Goal: Task Accomplishment & Management: Complete application form

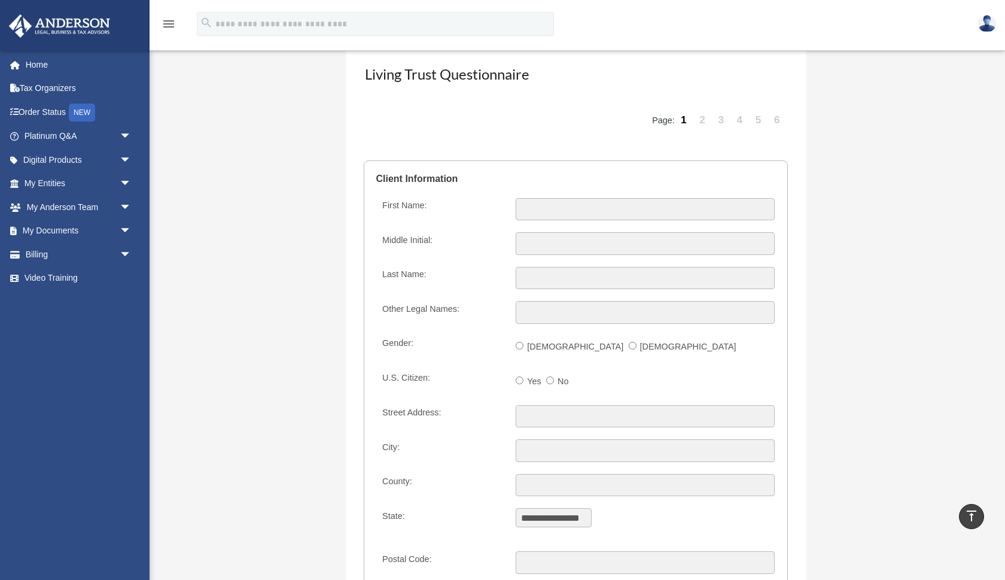
scroll to position [1191, 0]
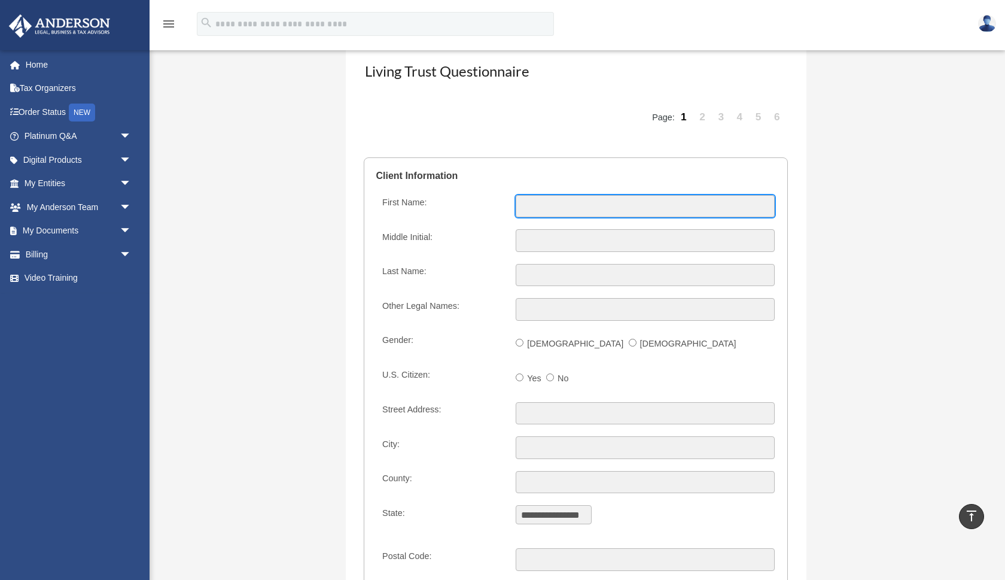
click at [532, 211] on input "First Name:" at bounding box center [645, 206] width 258 height 23
type input "****"
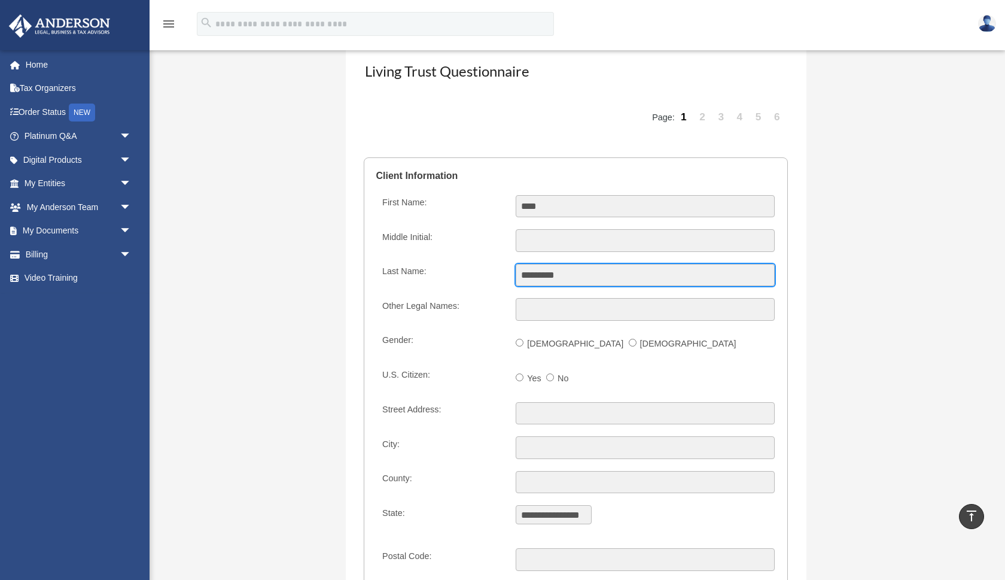
type input "*********"
